Goal: Transaction & Acquisition: Purchase product/service

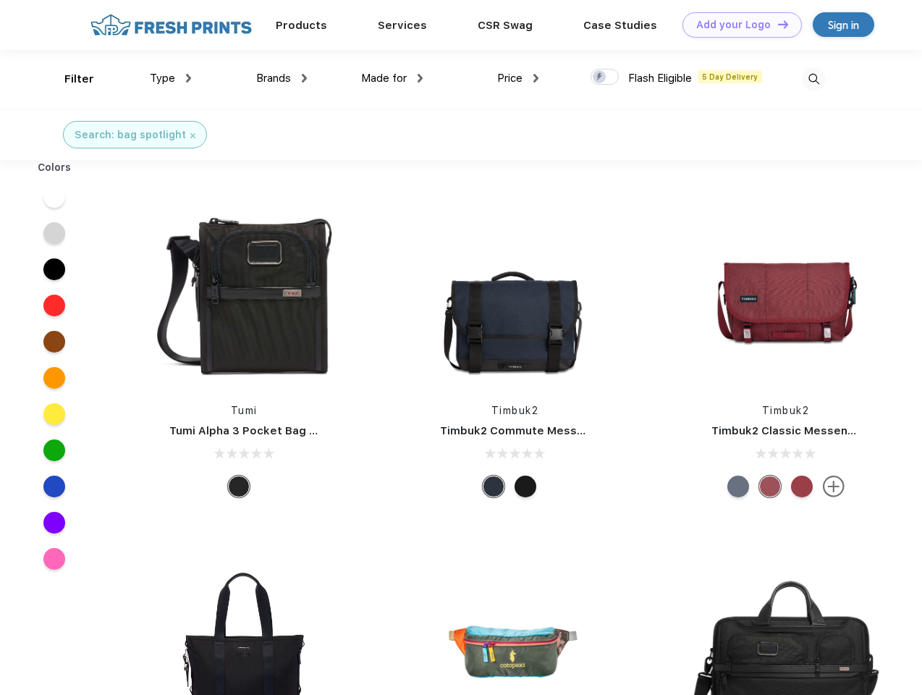
scroll to position [1, 0]
click at [737, 25] on link "Add your Logo Design Tool" at bounding box center [742, 24] width 119 height 25
click at [0, 0] on div "Design Tool" at bounding box center [0, 0] width 0 height 0
click at [777, 24] on link "Add your Logo Design Tool" at bounding box center [742, 24] width 119 height 25
click at [70, 79] on div "Filter" at bounding box center [79, 79] width 30 height 17
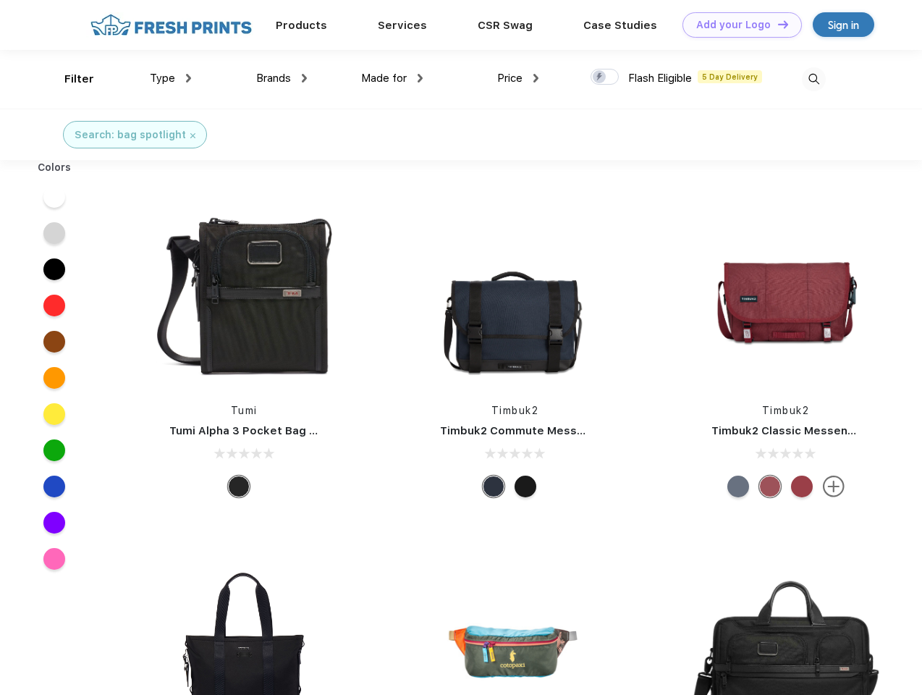
click at [171, 78] on span "Type" at bounding box center [162, 78] width 25 height 13
click at [282, 78] on span "Brands" at bounding box center [273, 78] width 35 height 13
click at [392, 78] on span "Made for" at bounding box center [384, 78] width 46 height 13
click at [518, 78] on span "Price" at bounding box center [509, 78] width 25 height 13
click at [605, 77] on div at bounding box center [605, 77] width 28 height 16
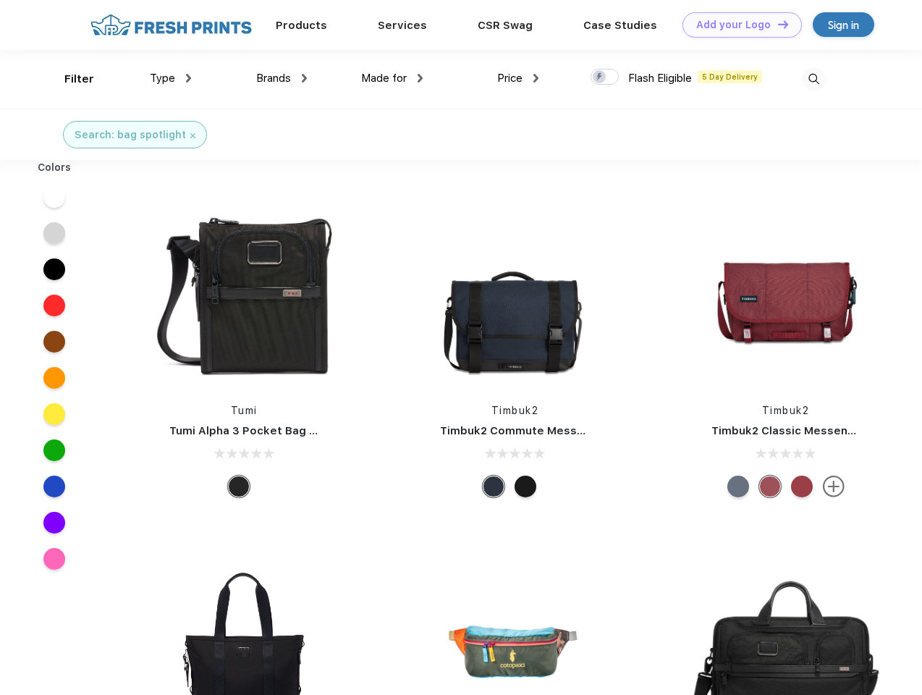
click at [600, 77] on input "checkbox" at bounding box center [595, 72] width 9 height 9
click at [814, 79] on img at bounding box center [814, 79] width 24 height 24
